Goal: Task Accomplishment & Management: Use online tool/utility

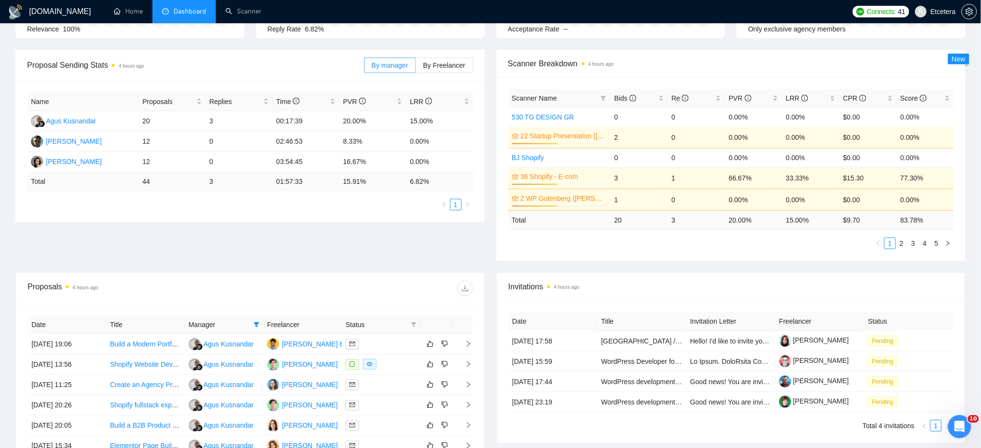
scroll to position [129, 0]
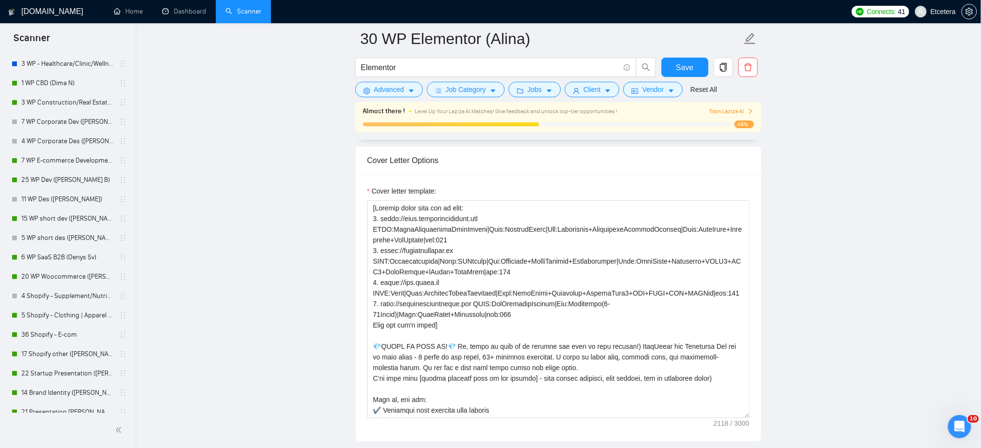
scroll to position [322, 0]
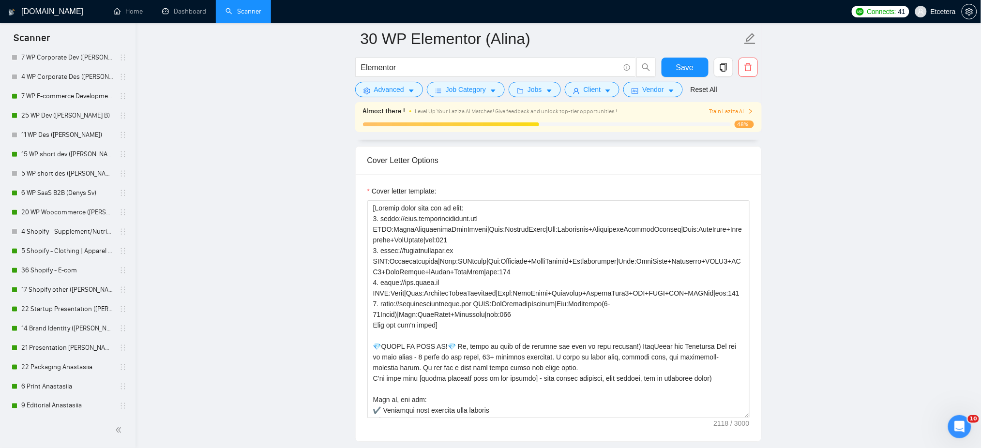
drag, startPoint x: 62, startPoint y: 330, endPoint x: 678, endPoint y: 168, distance: 636.7
click at [62, 330] on link "14 Brand Identity ([PERSON_NAME])" at bounding box center [67, 328] width 92 height 19
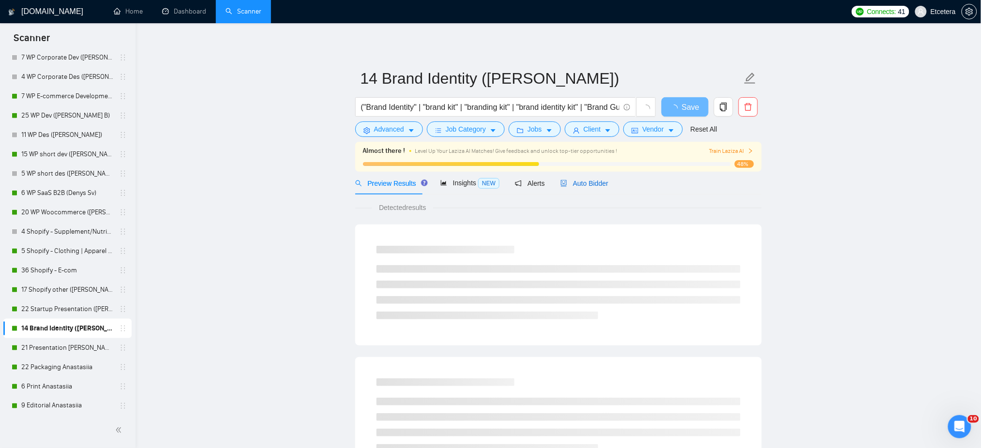
click at [564, 185] on span "Auto Bidder" at bounding box center [584, 184] width 48 height 8
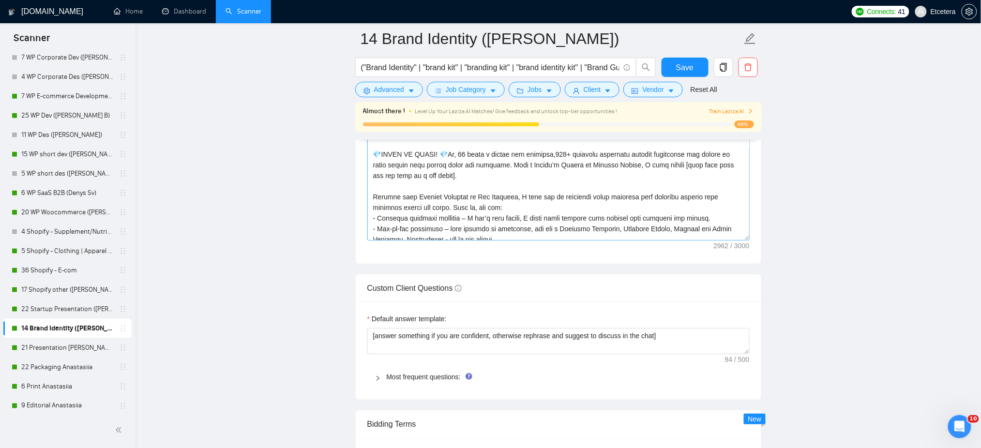
scroll to position [129, 0]
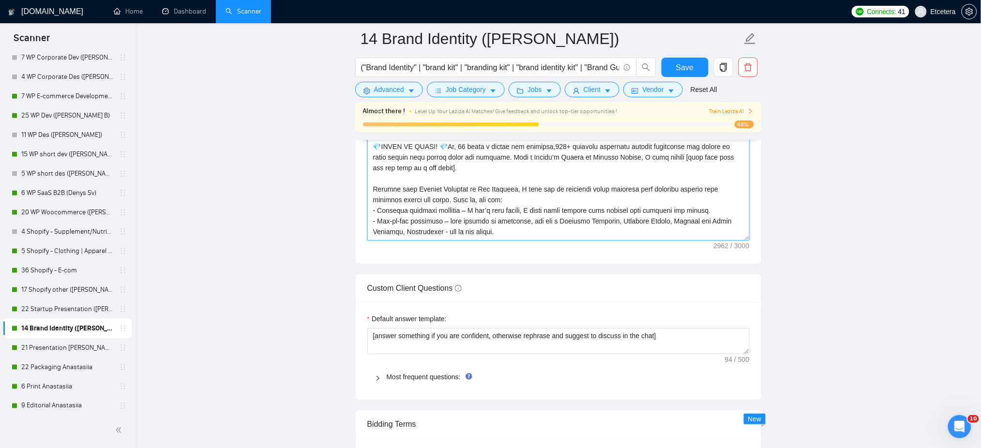
click at [412, 181] on textarea "Cover letter template:" at bounding box center [558, 132] width 382 height 218
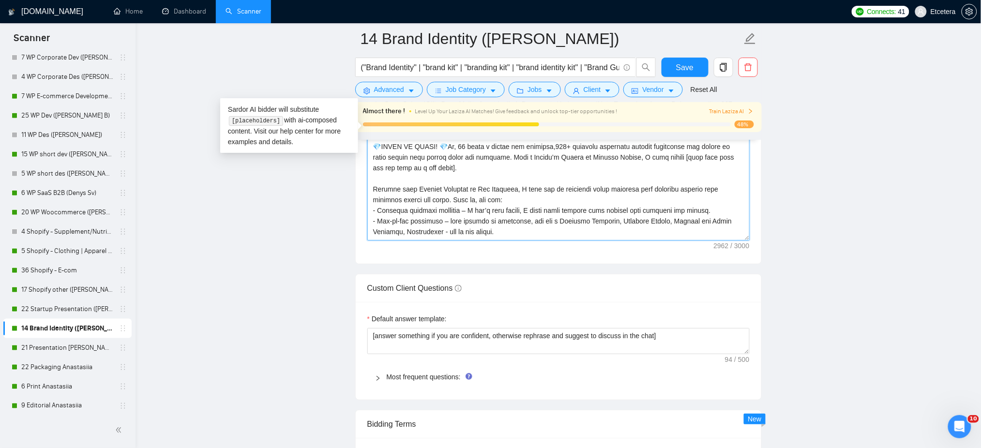
drag, startPoint x: 378, startPoint y: 155, endPoint x: 423, endPoint y: 188, distance: 56.2
click at [423, 188] on textarea "Cover letter template:" at bounding box center [558, 132] width 382 height 218
drag, startPoint x: 375, startPoint y: 153, endPoint x: 408, endPoint y: 169, distance: 36.6
click at [408, 169] on textarea "Cover letter template:" at bounding box center [558, 132] width 382 height 218
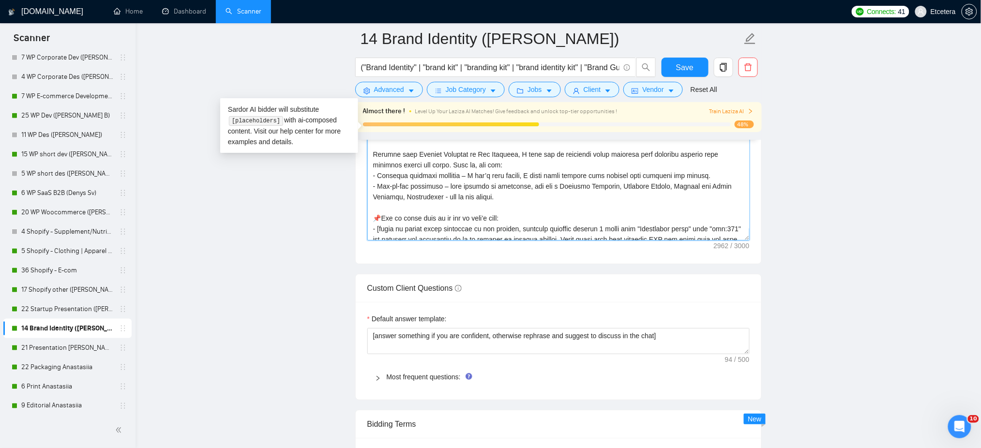
scroll to position [194, 0]
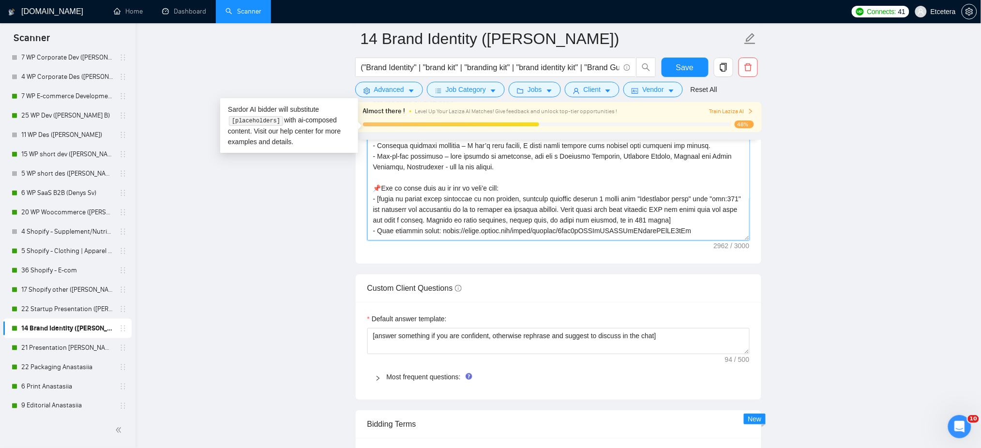
click at [529, 200] on textarea "Cover letter template:" at bounding box center [558, 132] width 382 height 218
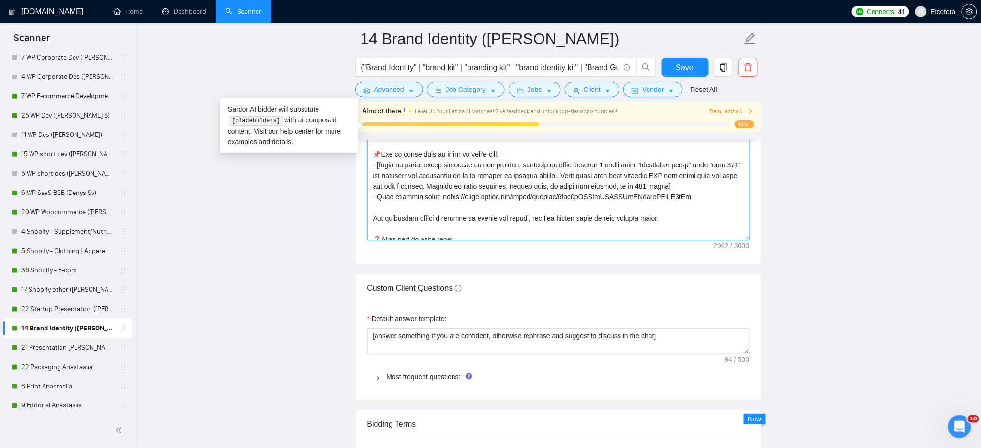
scroll to position [258, 0]
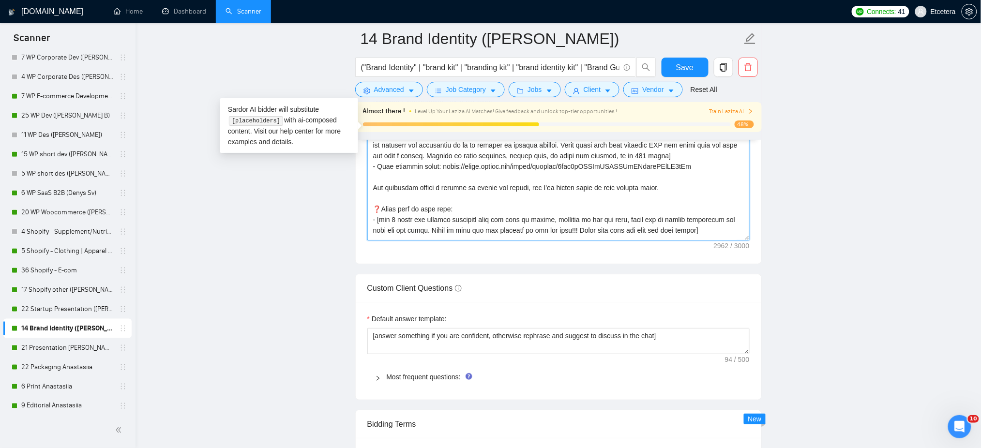
click at [443, 198] on textarea "Cover letter template:" at bounding box center [558, 132] width 382 height 218
drag, startPoint x: 371, startPoint y: 197, endPoint x: 396, endPoint y: 203, distance: 26.1
click at [396, 203] on textarea "Cover letter template:" at bounding box center [558, 132] width 382 height 218
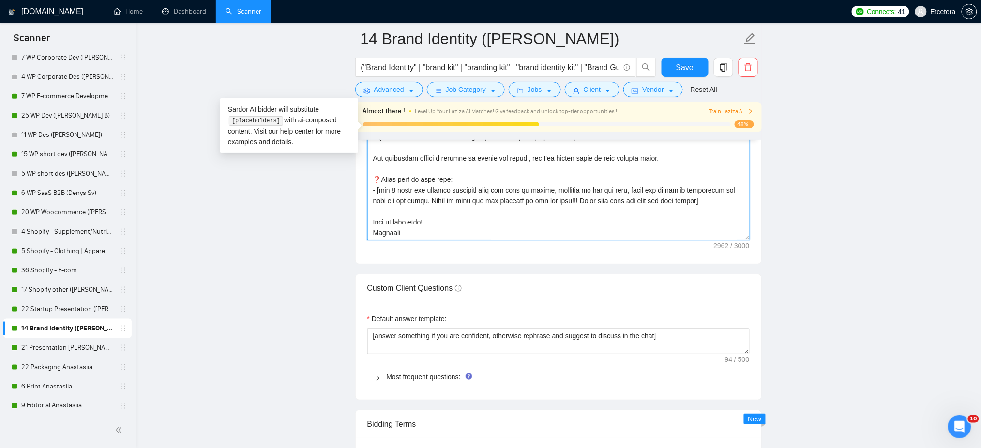
click at [455, 222] on textarea "Cover letter template:" at bounding box center [558, 132] width 382 height 218
